Goal: Book appointment/travel/reservation

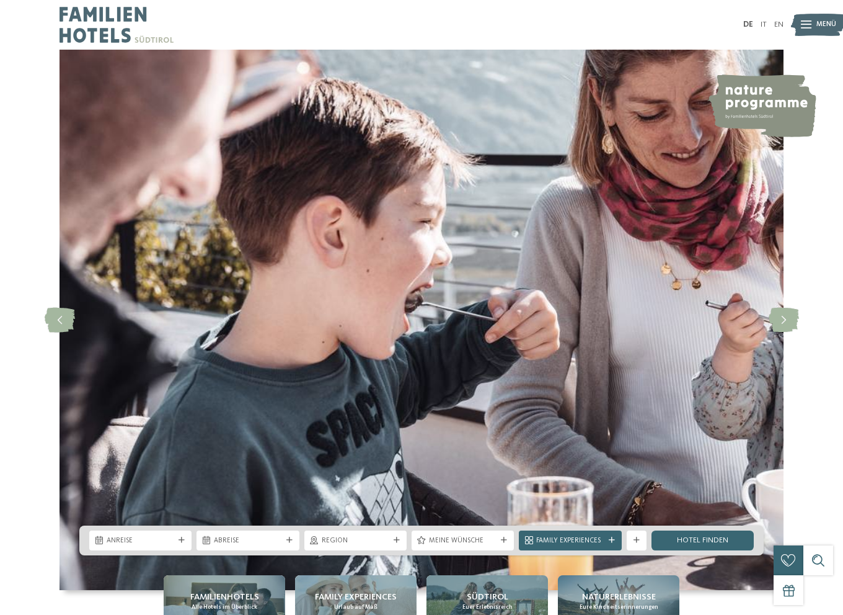
click at [771, 324] on icon at bounding box center [784, 320] width 30 height 25
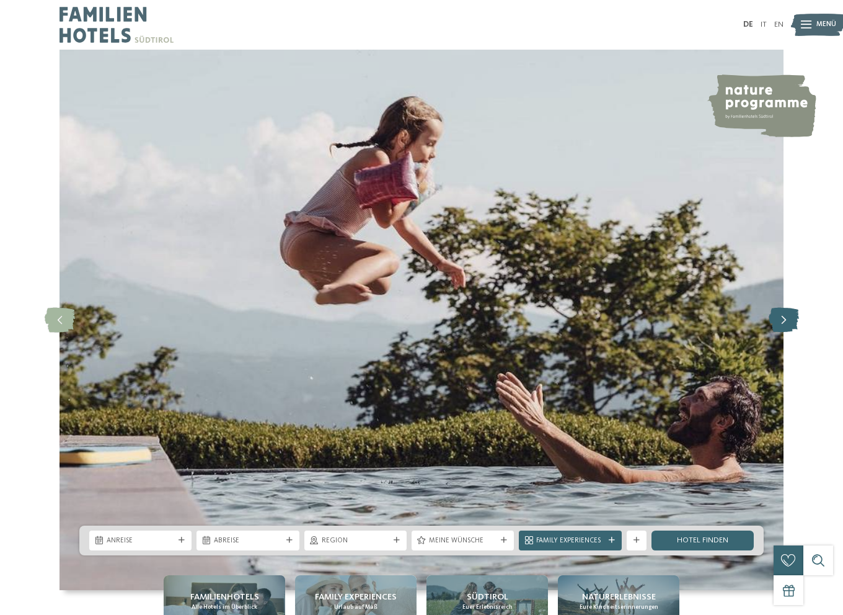
click at [771, 321] on icon at bounding box center [784, 320] width 30 height 25
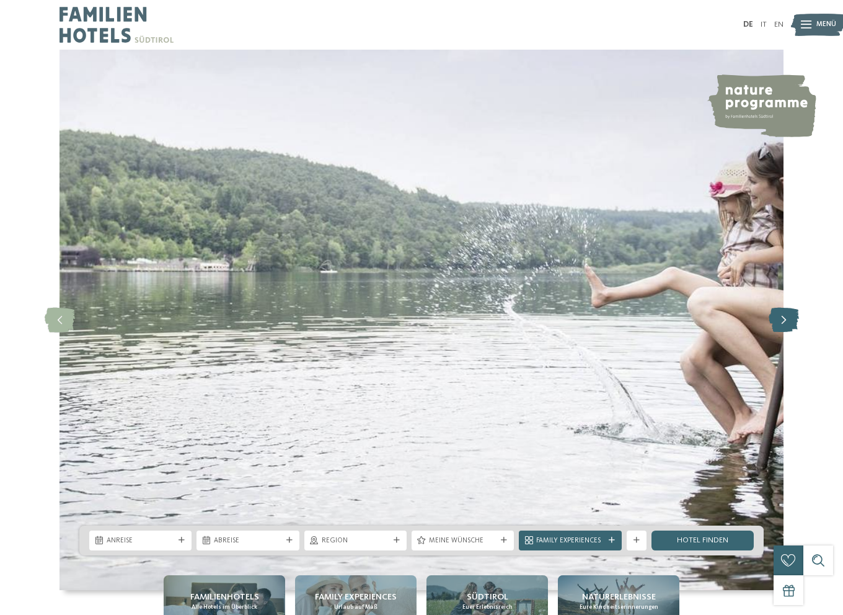
click at [772, 321] on icon at bounding box center [784, 320] width 30 height 25
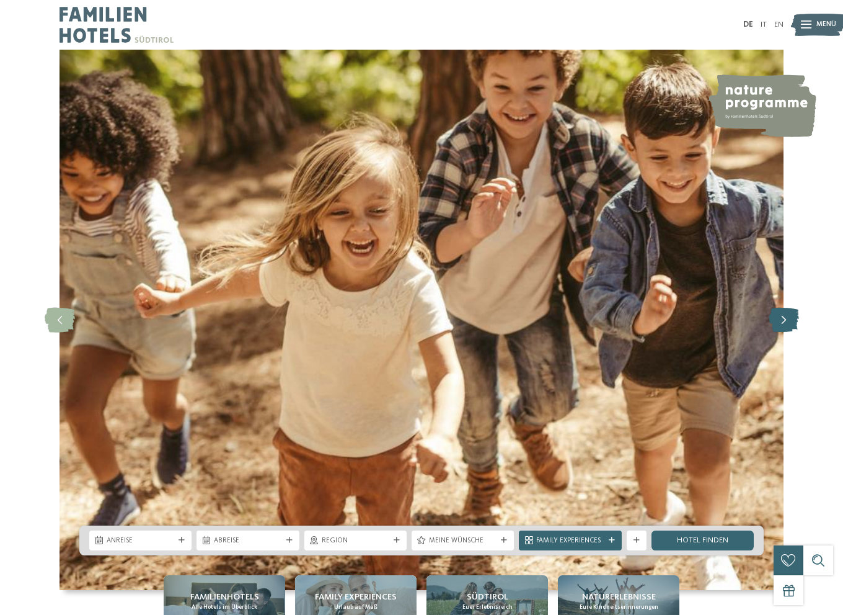
click at [772, 321] on icon at bounding box center [784, 320] width 30 height 25
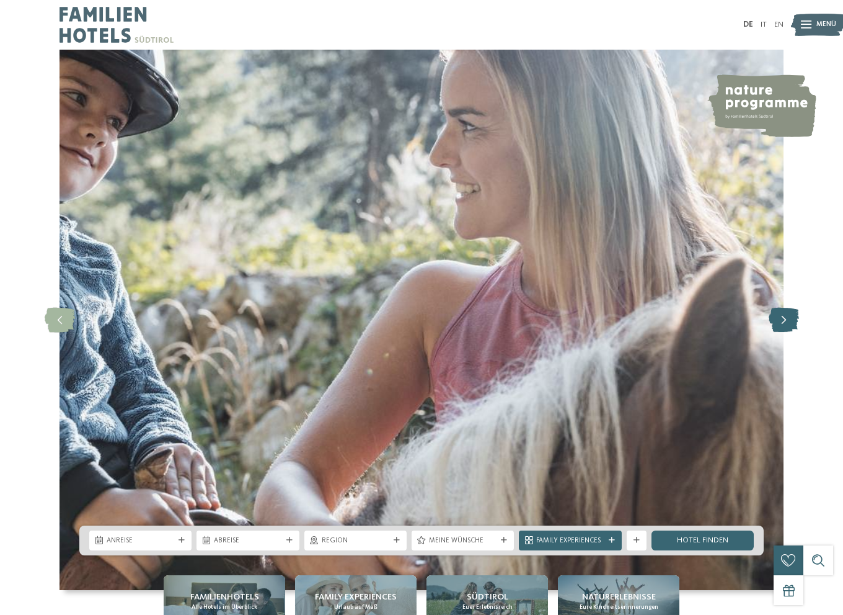
click at [772, 321] on icon at bounding box center [784, 320] width 30 height 25
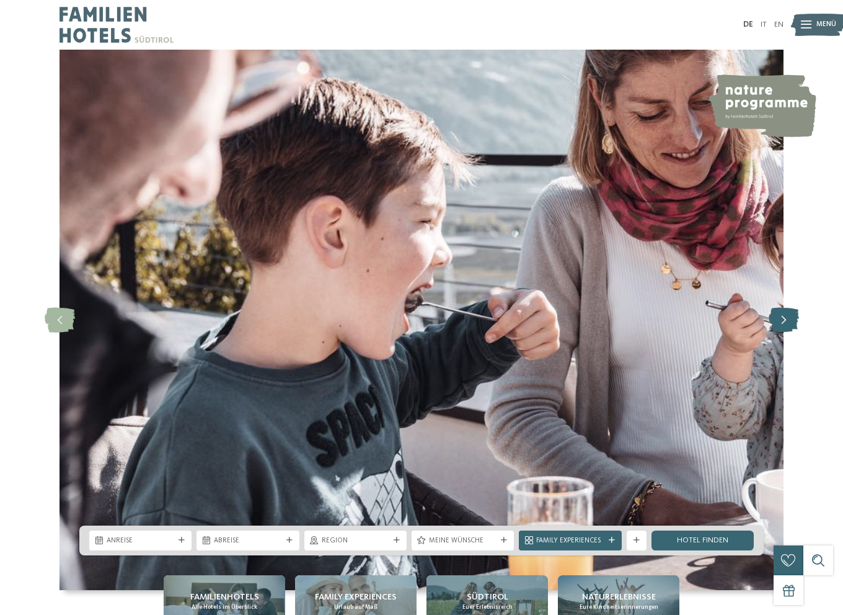
click at [773, 320] on icon at bounding box center [784, 320] width 30 height 25
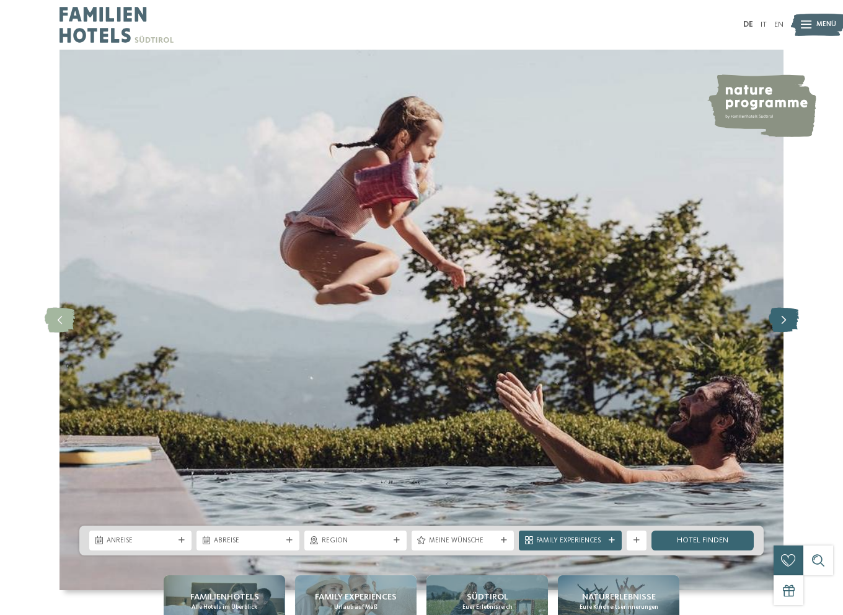
click at [773, 320] on icon at bounding box center [784, 320] width 30 height 25
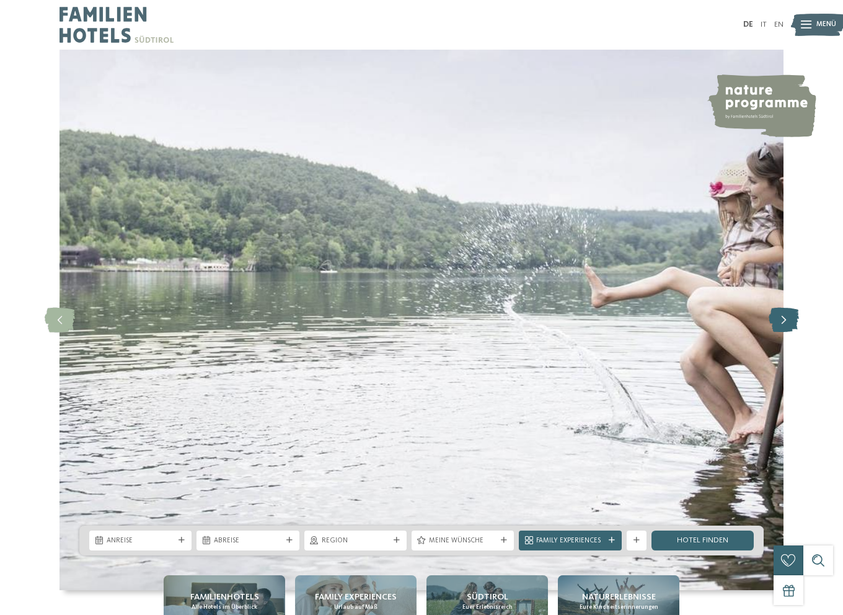
click at [773, 320] on icon at bounding box center [784, 320] width 30 height 25
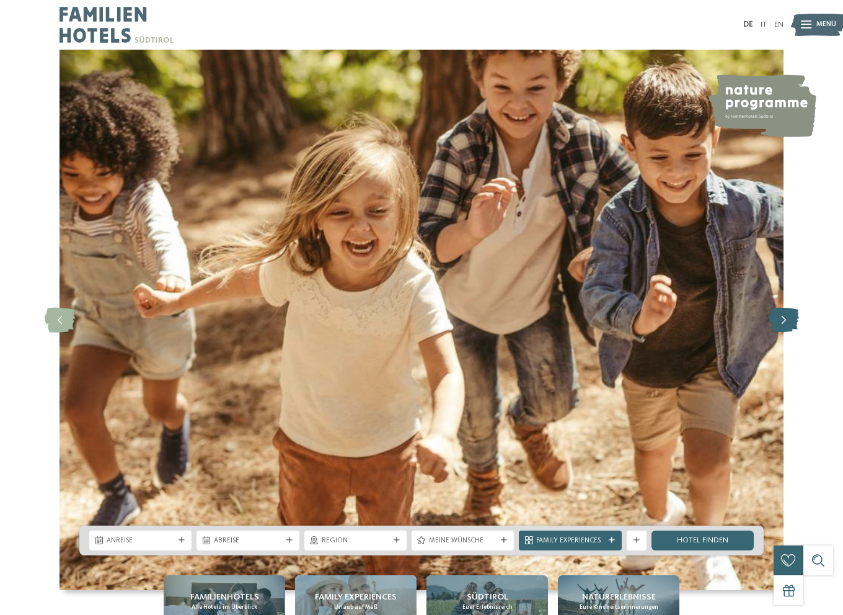
click at [773, 320] on icon at bounding box center [784, 320] width 30 height 25
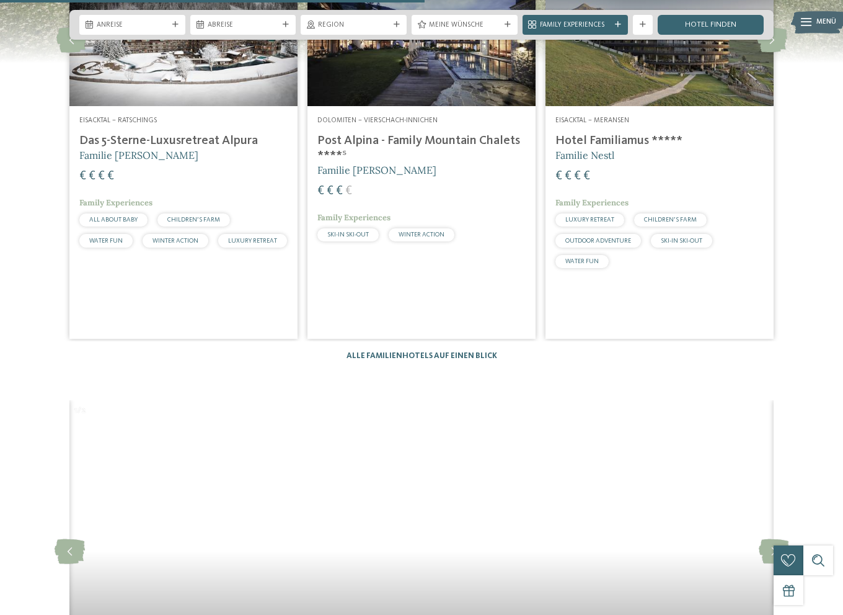
scroll to position [2853, 0]
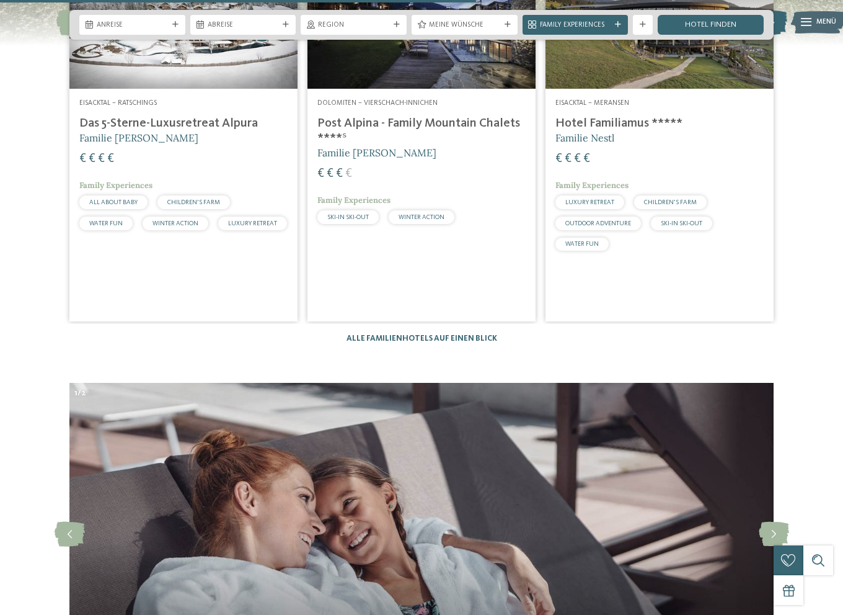
click at [778, 35] on icon at bounding box center [772, 23] width 30 height 25
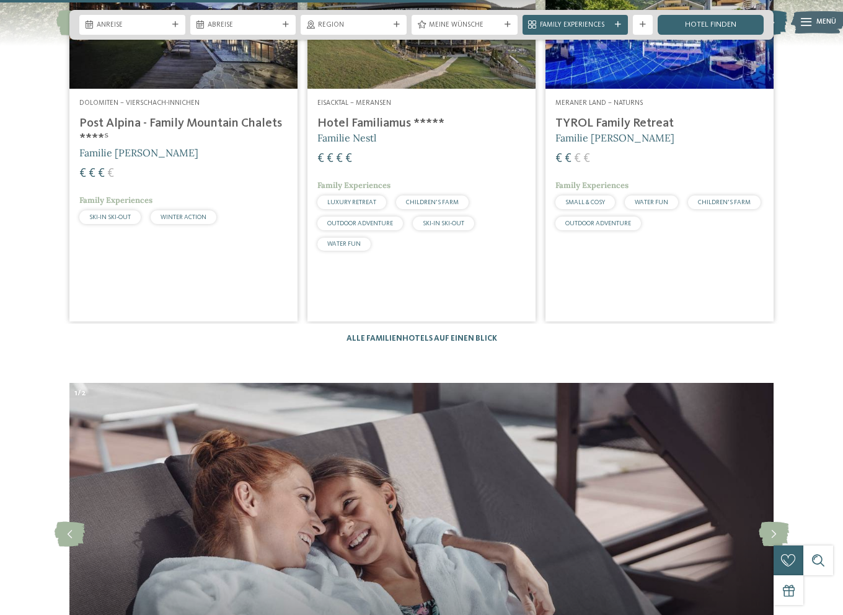
click at [778, 35] on icon at bounding box center [772, 23] width 30 height 25
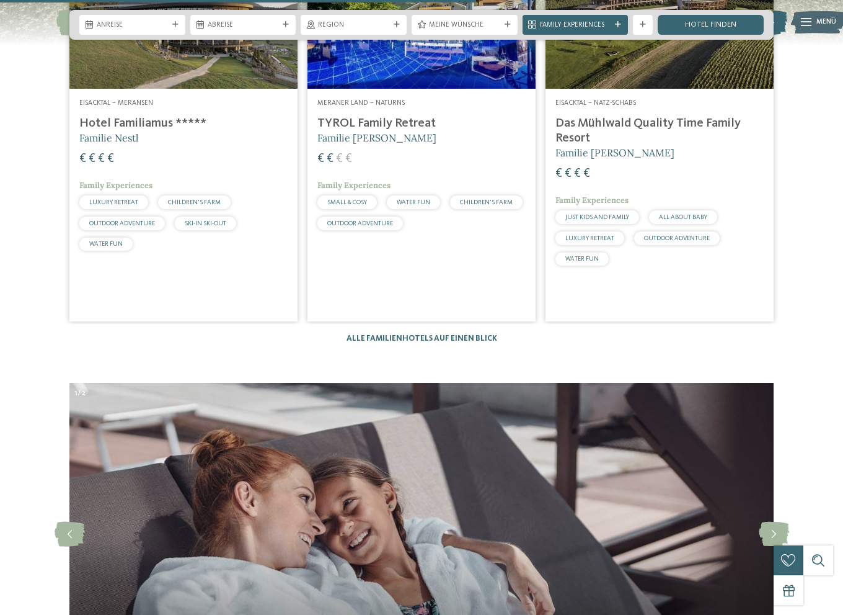
click at [778, 35] on icon at bounding box center [772, 23] width 30 height 25
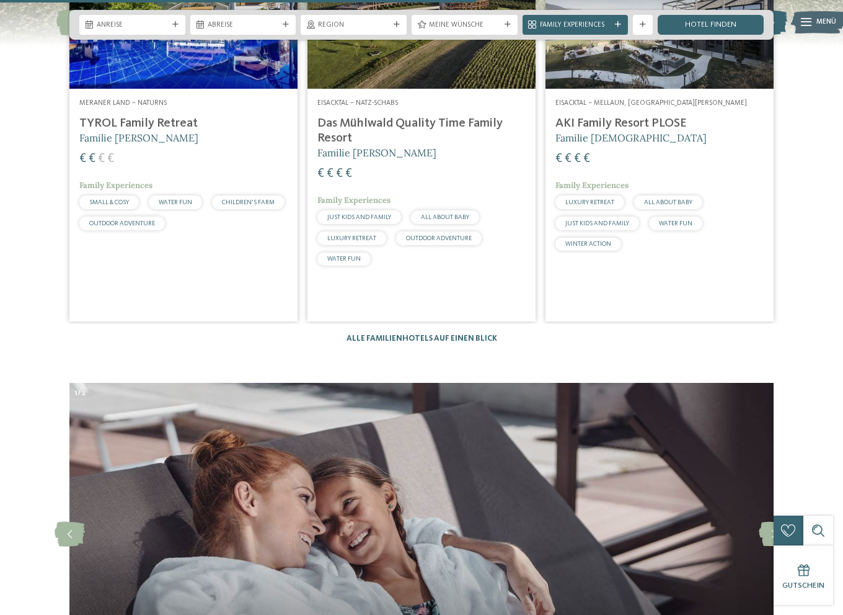
click at [778, 35] on icon at bounding box center [772, 23] width 30 height 25
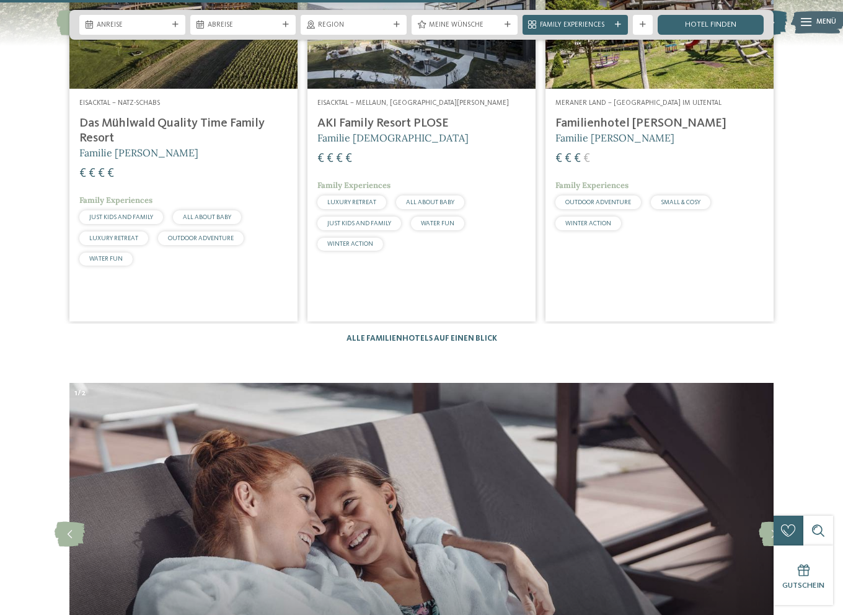
click at [778, 35] on icon at bounding box center [772, 23] width 30 height 25
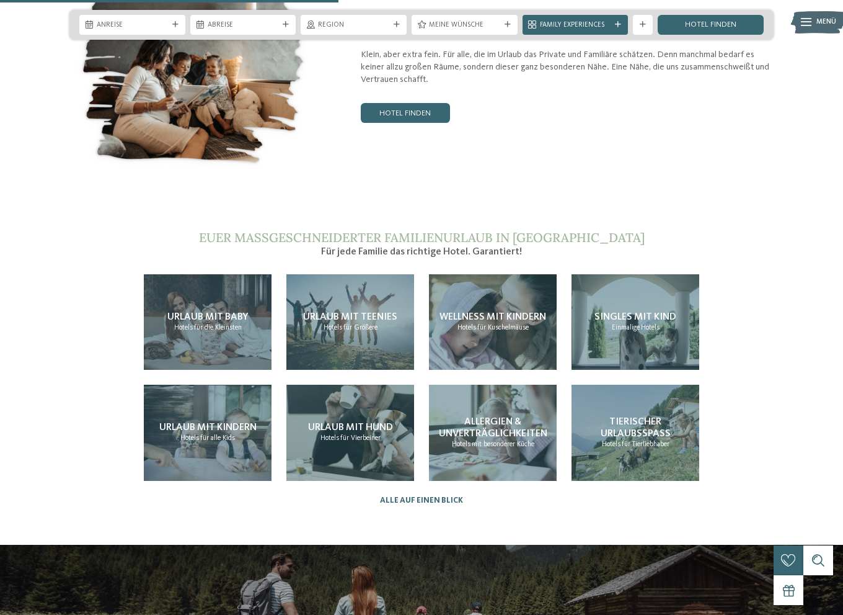
scroll to position [1984, 0]
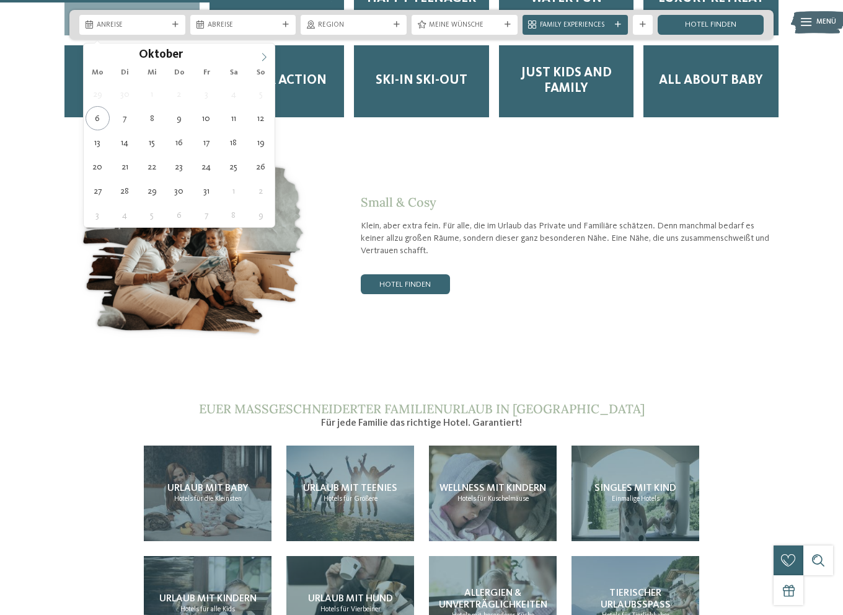
click at [267, 54] on icon at bounding box center [264, 57] width 9 height 9
click at [265, 54] on icon at bounding box center [264, 57] width 9 height 9
type input "****"
click at [265, 54] on icon at bounding box center [264, 57] width 9 height 9
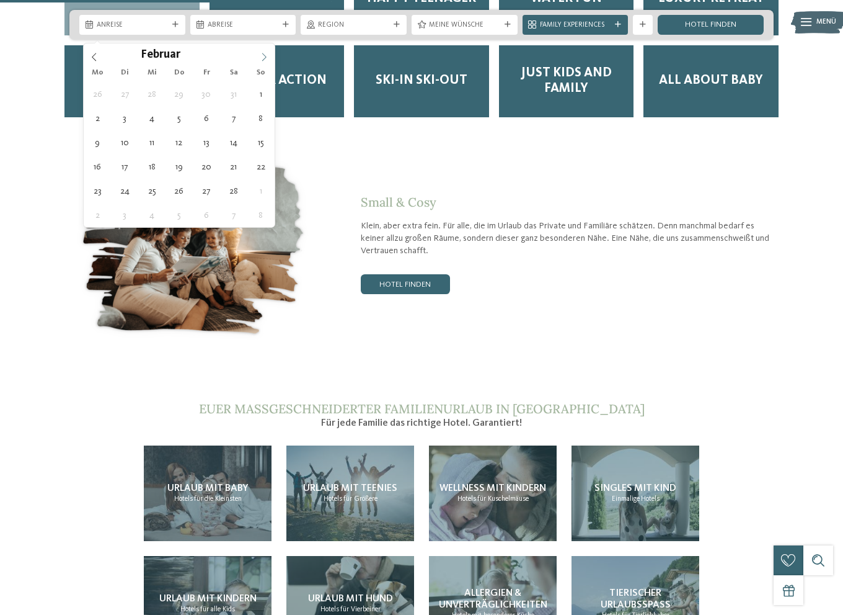
click at [265, 54] on icon at bounding box center [264, 57] width 9 height 9
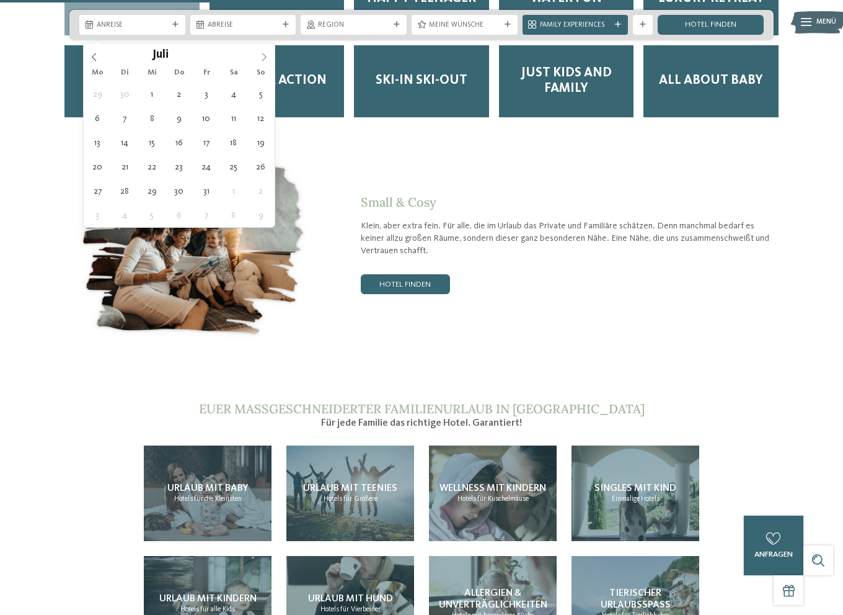
click at [265, 54] on icon at bounding box center [264, 57] width 9 height 9
type div "[DATE]"
type input "****"
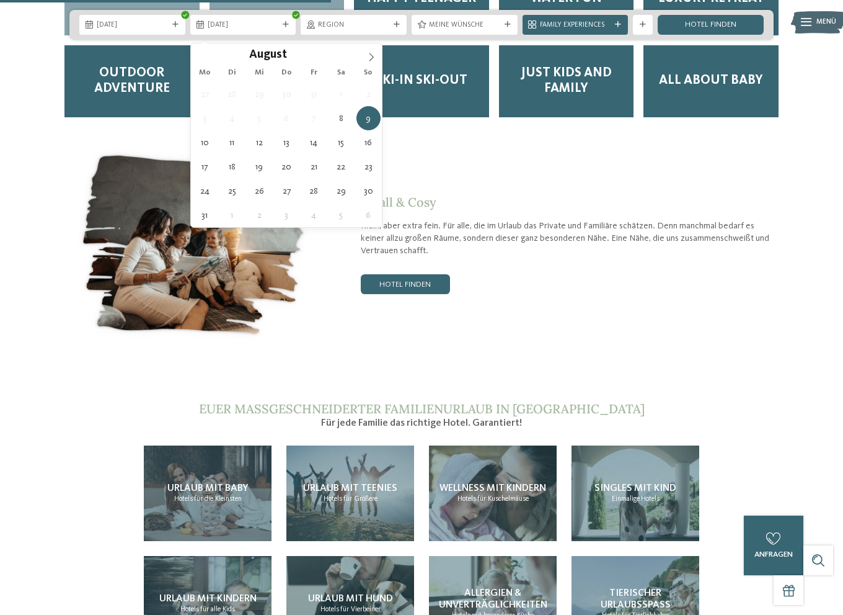
type div "[DATE]"
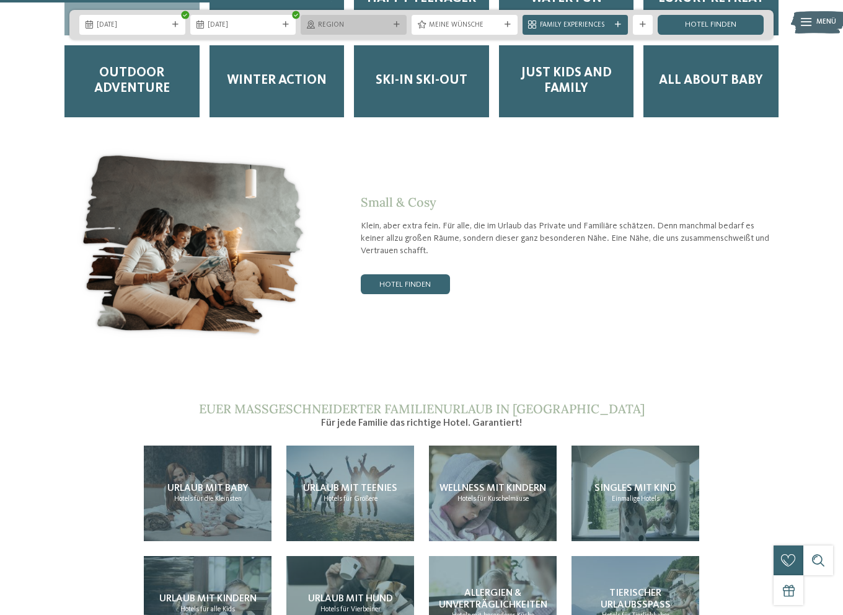
click at [330, 30] on span "Region" at bounding box center [353, 25] width 71 height 10
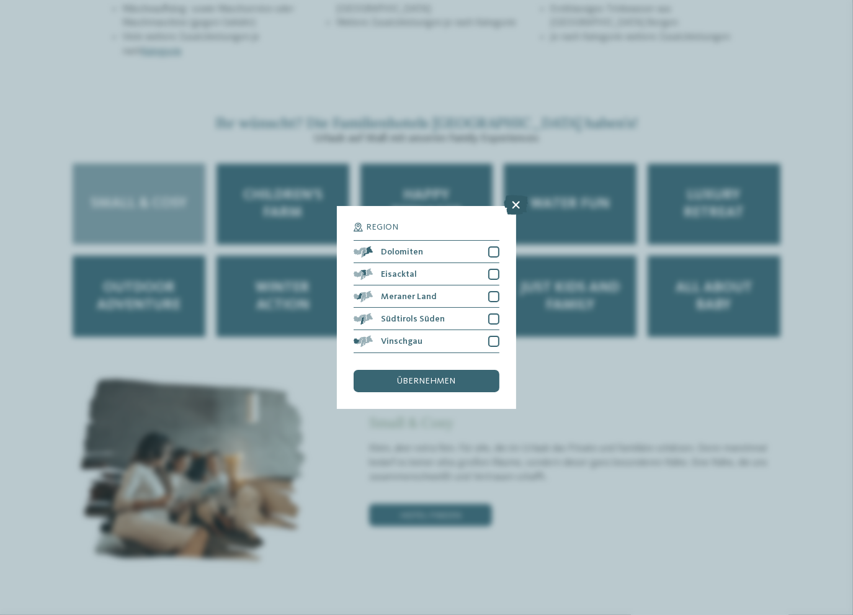
click at [518, 204] on icon at bounding box center [516, 205] width 24 height 20
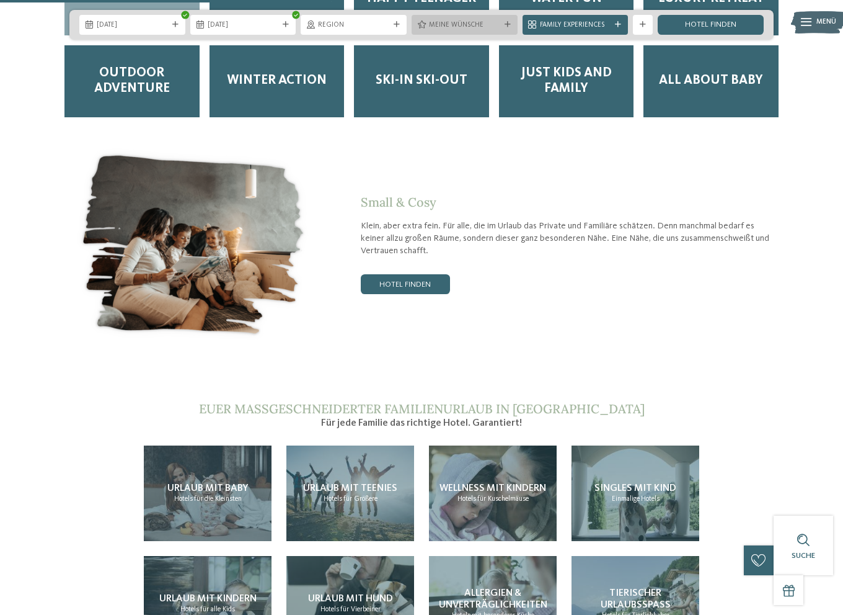
click at [436, 30] on span "Meine Wünsche" at bounding box center [464, 25] width 71 height 10
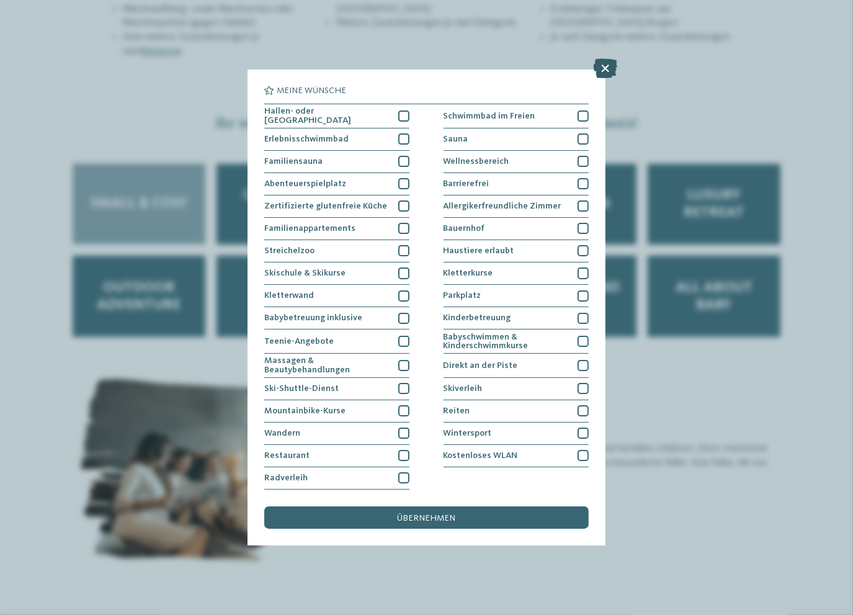
click at [609, 66] on icon at bounding box center [605, 68] width 24 height 20
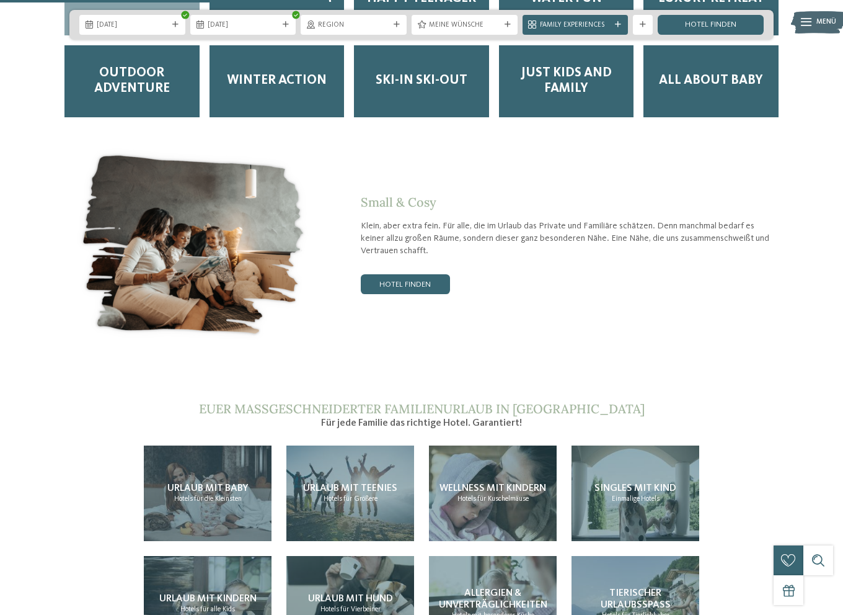
scroll to position [1922, 0]
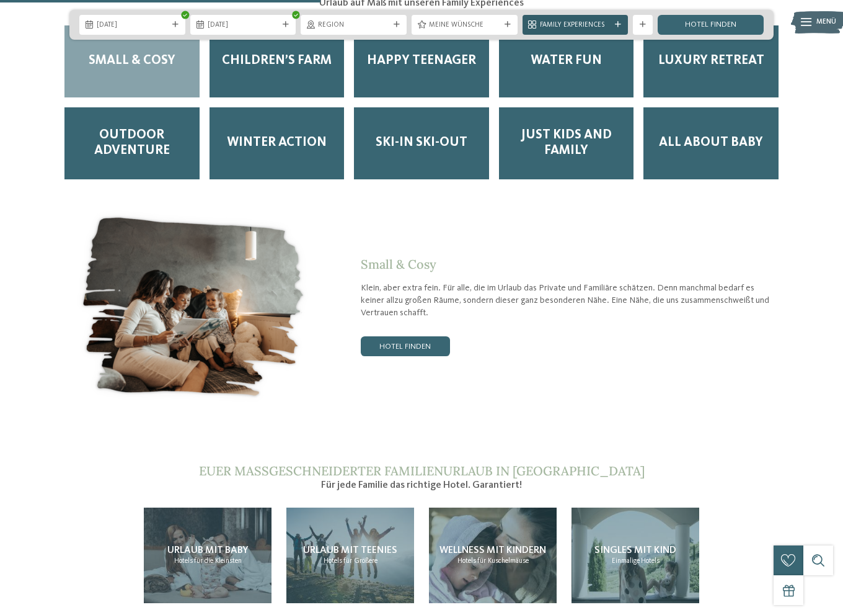
click at [577, 26] on span "Family Experiences" at bounding box center [575, 25] width 71 height 10
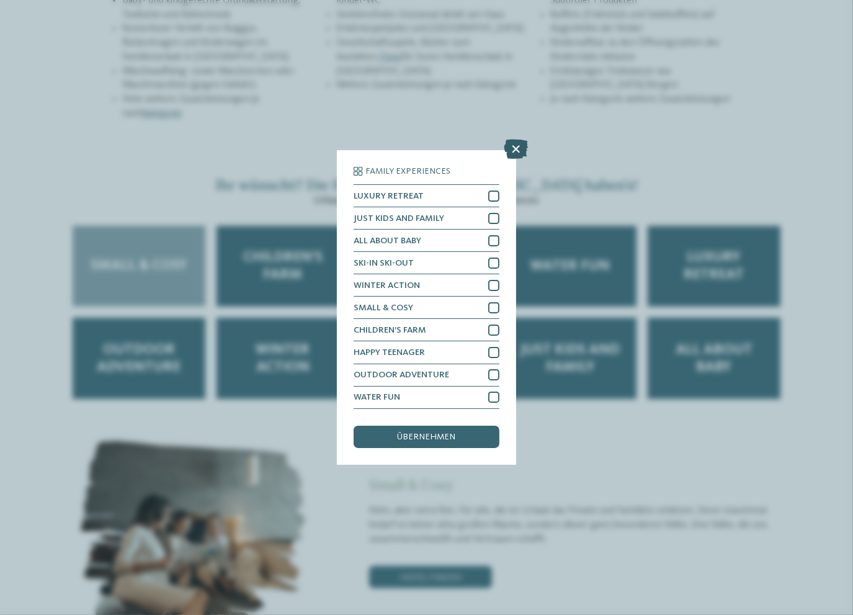
click at [513, 153] on icon at bounding box center [516, 150] width 24 height 20
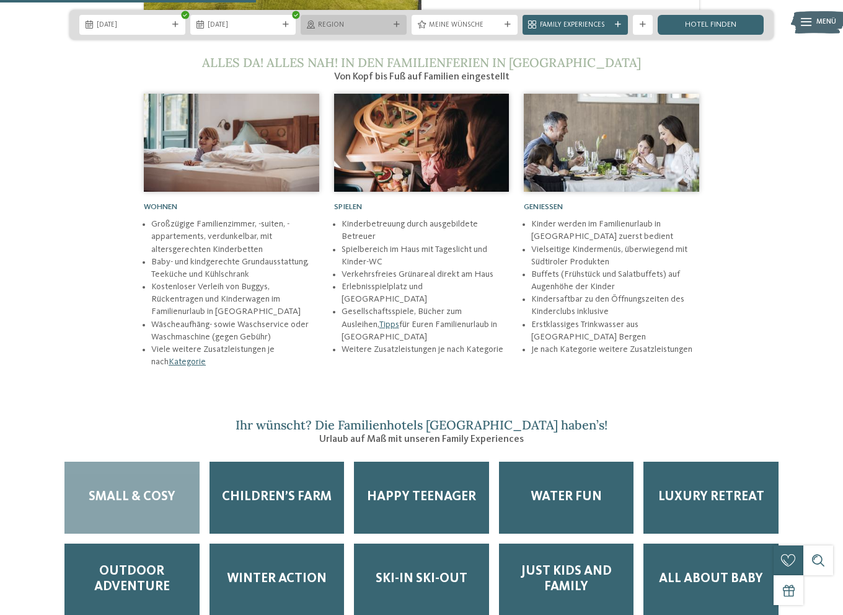
scroll to position [1364, 0]
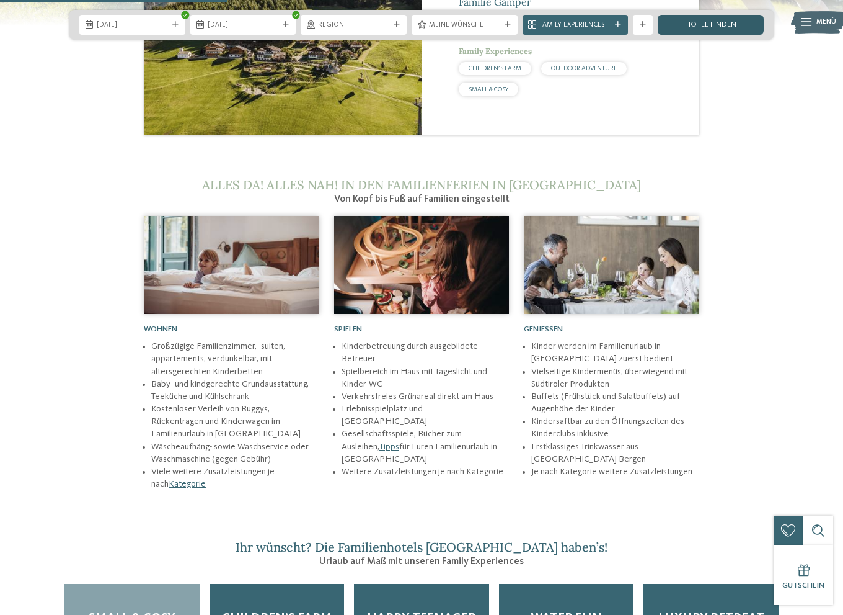
click at [717, 30] on link "Hotel finden" at bounding box center [711, 25] width 106 height 20
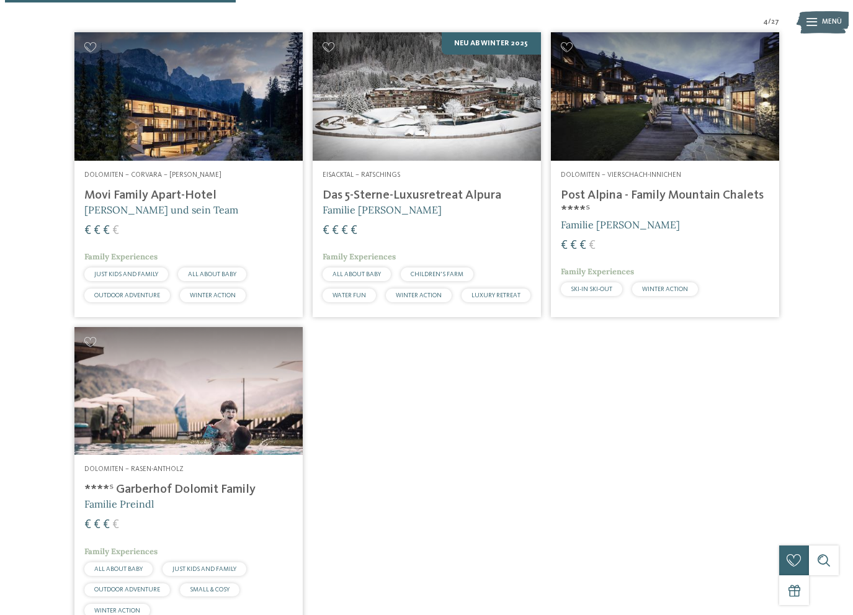
scroll to position [315, 0]
